Goal: Task Accomplishment & Management: Use online tool/utility

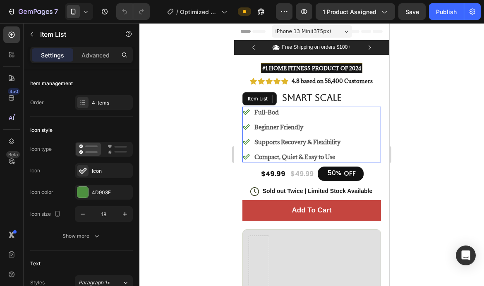
scroll to position [1, 0]
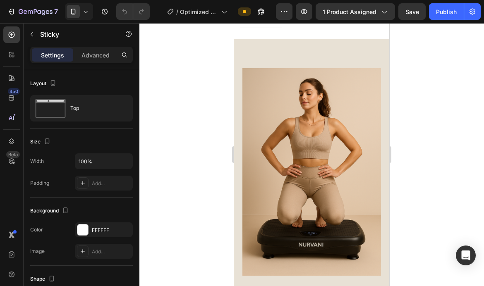
click at [89, 15] on icon at bounding box center [86, 11] width 8 height 8
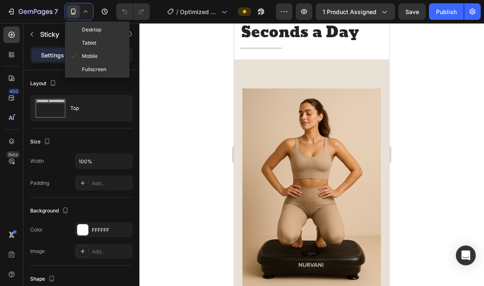
click at [89, 15] on icon at bounding box center [86, 11] width 8 height 8
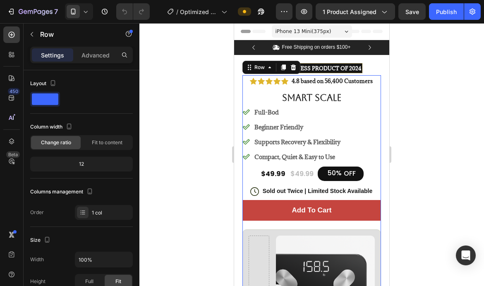
scroll to position [0, 0]
click at [82, 12] on icon at bounding box center [86, 11] width 8 height 8
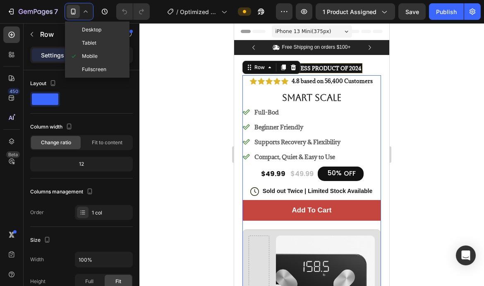
click at [96, 36] on div "Desktop" at bounding box center [97, 29] width 61 height 13
type input "1200"
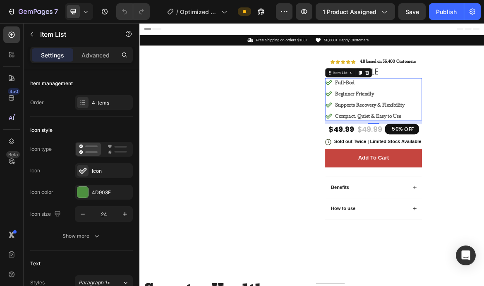
click at [81, 18] on div at bounding box center [79, 11] width 28 height 17
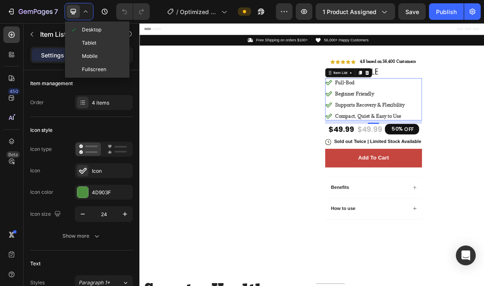
click at [99, 56] on div "Mobile" at bounding box center [97, 56] width 61 height 13
type input "18"
type input "14"
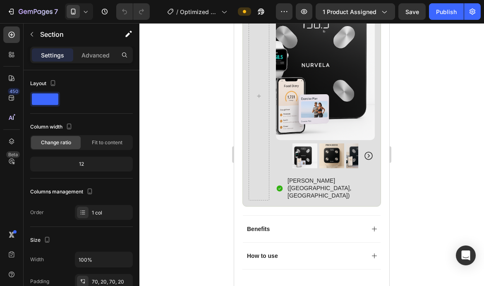
scroll to position [256, 0]
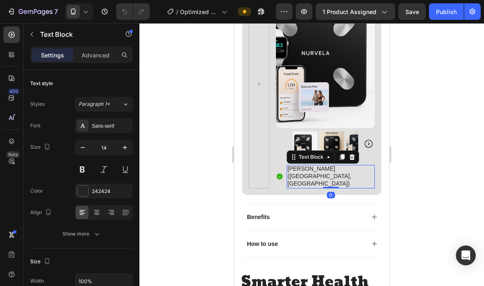
click at [355, 158] on icon at bounding box center [352, 157] width 5 height 6
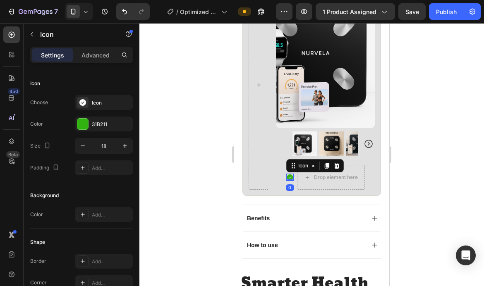
click at [333, 163] on icon at bounding box center [336, 166] width 7 height 7
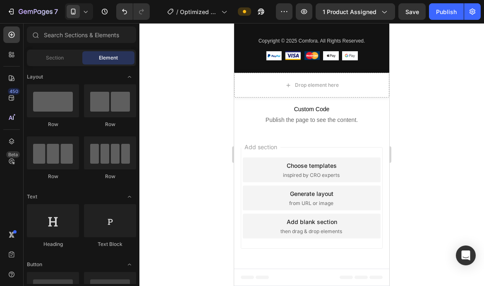
scroll to position [1788, 0]
